Goal: Task Accomplishment & Management: Manage account settings

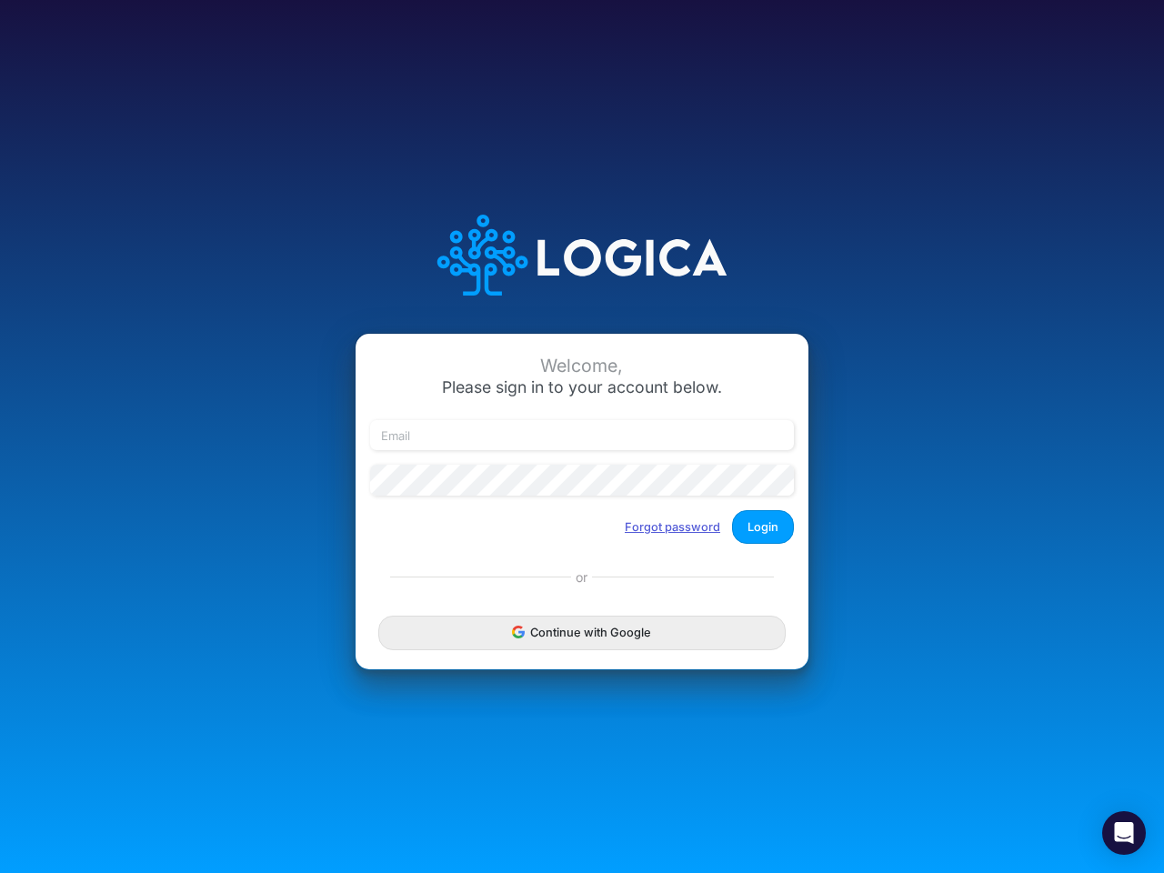
click at [673, 526] on button "Forgot password" at bounding box center [672, 527] width 119 height 30
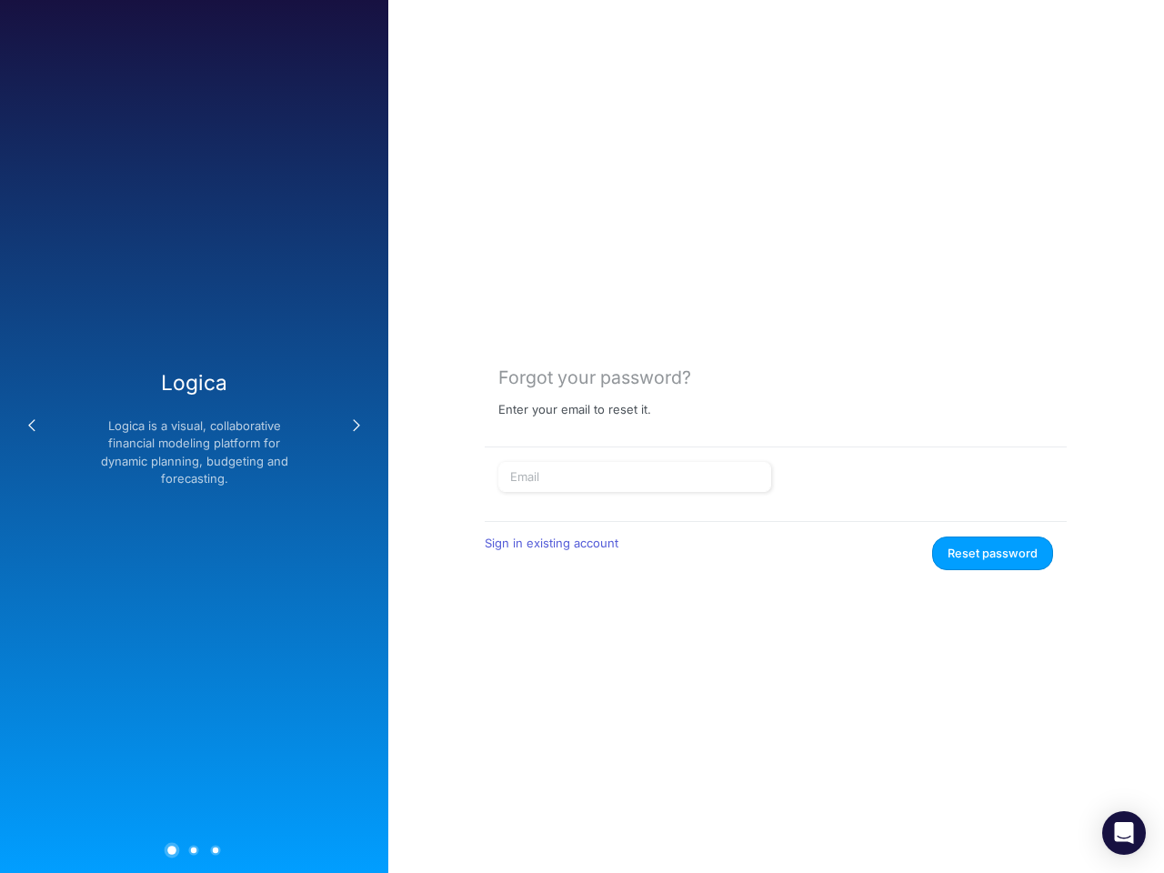
click at [763, 526] on form "Sign in existing account Reset password" at bounding box center [775, 516] width 555 height 109
click at [582, 632] on div "Forgot your password? Enter your email to reset it. Sign in existing account Re…" at bounding box center [775, 436] width 775 height 873
click at [1124, 833] on icon "Open Intercom Messenger" at bounding box center [1123, 833] width 19 height 22
